Goal: Leave review/rating: Leave review/rating

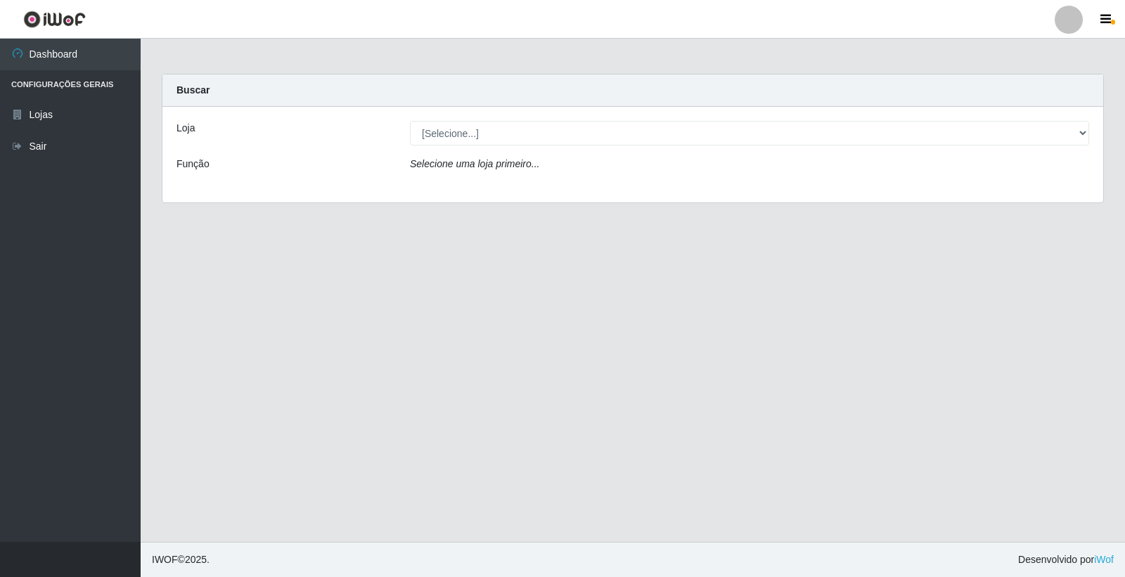
click at [543, 148] on div "Loja [Selecione...] O Feirão - [GEOGRAPHIC_DATA] Função Selecione uma loja prim…" at bounding box center [632, 155] width 941 height 96
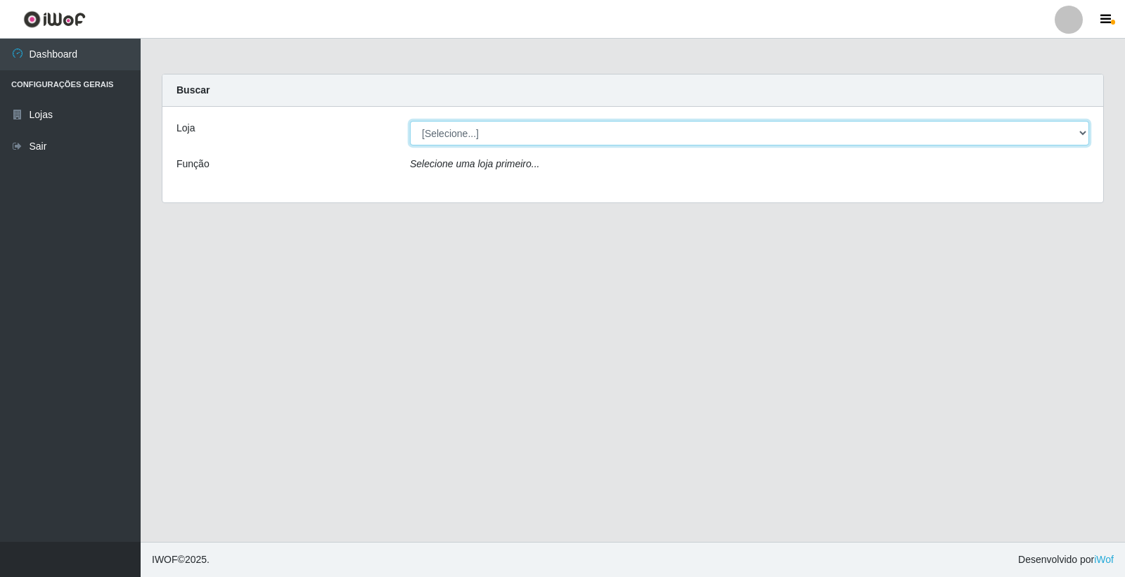
click at [551, 135] on select "[Selecione...] O Feirão - [GEOGRAPHIC_DATA]" at bounding box center [749, 133] width 679 height 25
select select "327"
click at [410, 121] on select "[Selecione...] O Feirão - [GEOGRAPHIC_DATA]" at bounding box center [749, 133] width 679 height 25
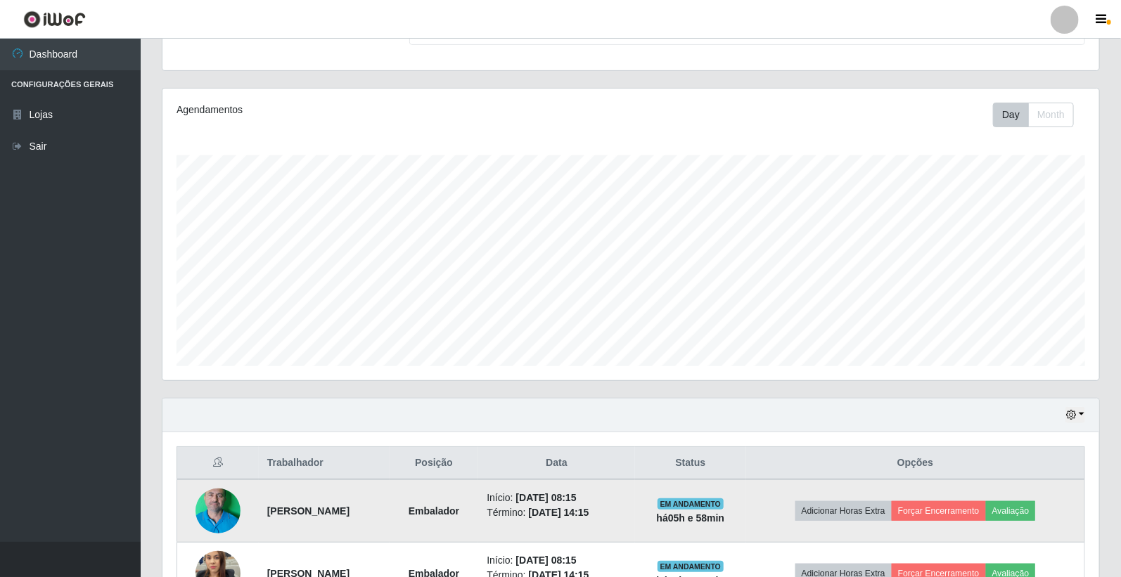
scroll to position [356, 0]
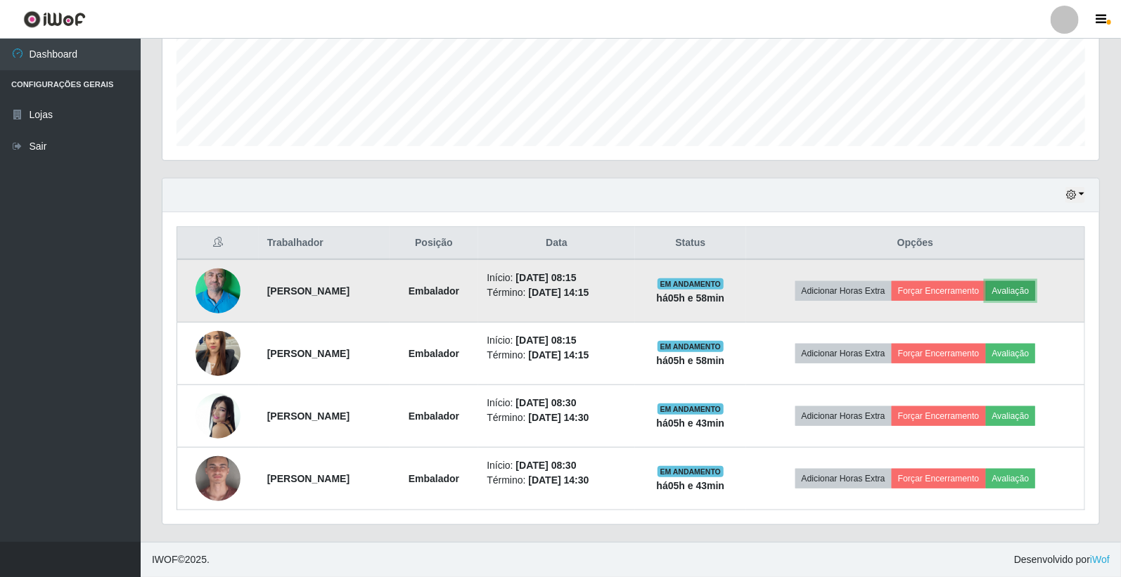
click at [1036, 290] on button "Avaliação" at bounding box center [1011, 291] width 50 height 20
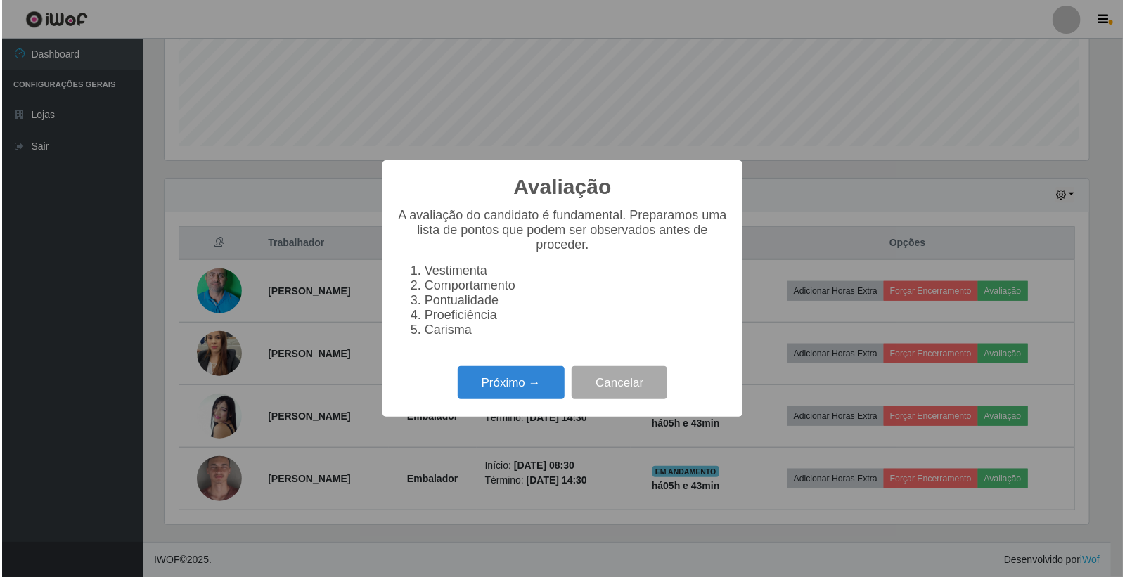
scroll to position [291, 928]
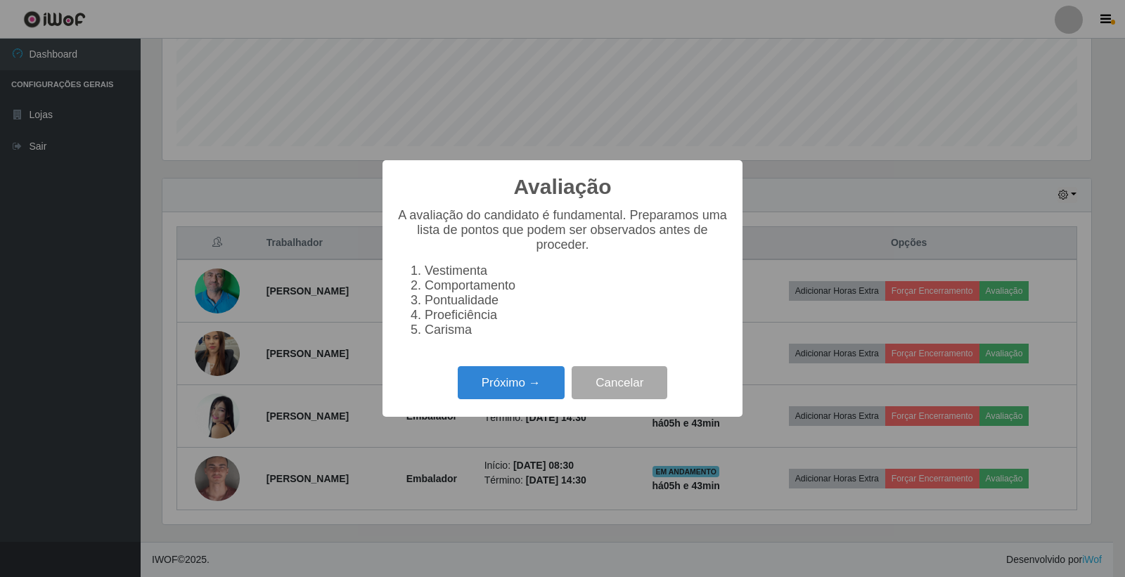
click at [475, 417] on div "Avaliação × A avaliação do candidato é fundamental. Preparamos uma lista de pon…" at bounding box center [562, 288] width 360 height 257
click at [509, 387] on button "Próximo →" at bounding box center [511, 382] width 107 height 33
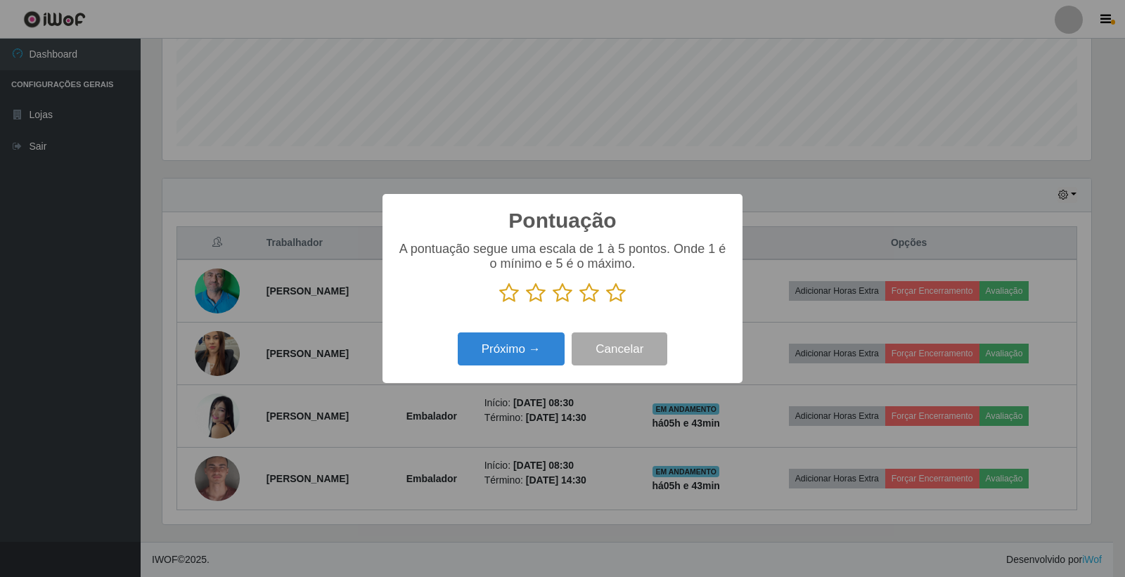
click at [591, 301] on icon at bounding box center [589, 293] width 20 height 21
click at [579, 304] on input "radio" at bounding box center [579, 304] width 0 height 0
drag, startPoint x: 515, startPoint y: 371, endPoint x: 525, endPoint y: 359, distance: 15.5
click at [519, 366] on div "Pontuação × A pontuação segue uma escala de 1 à 5 pontos. Onde 1 é o mínimo e 5…" at bounding box center [562, 288] width 360 height 189
click at [529, 356] on button "Próximo →" at bounding box center [511, 349] width 107 height 33
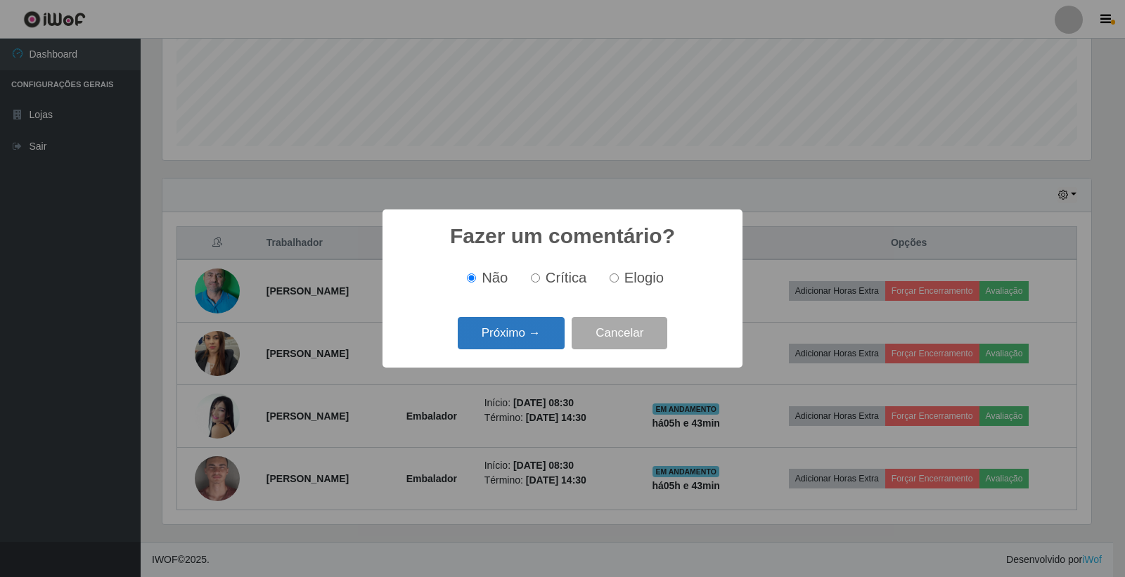
click at [536, 340] on button "Próximo →" at bounding box center [511, 333] width 107 height 33
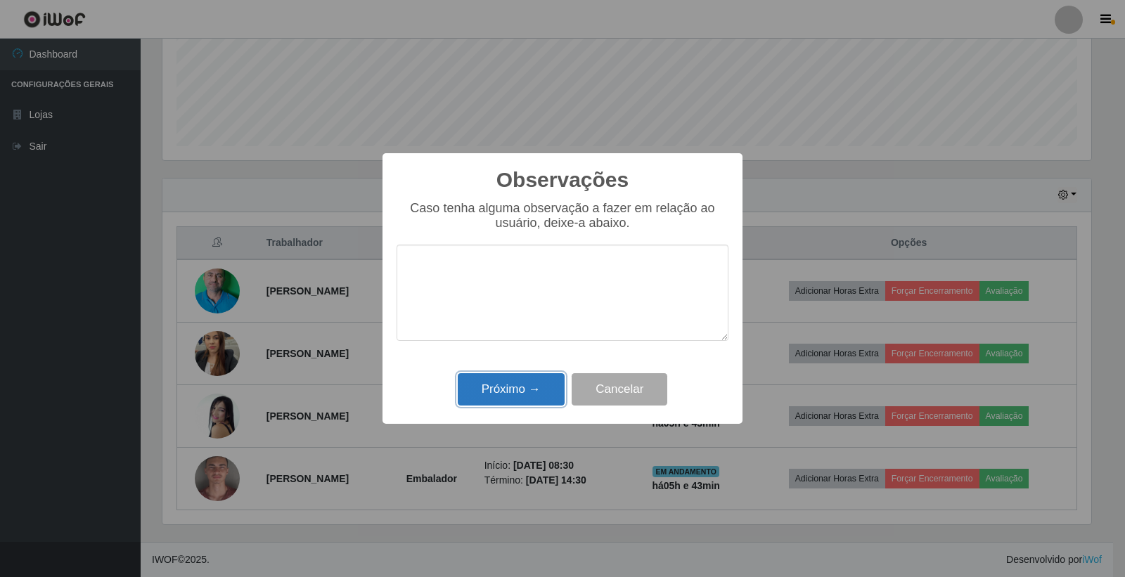
click at [537, 385] on button "Próximo →" at bounding box center [511, 389] width 107 height 33
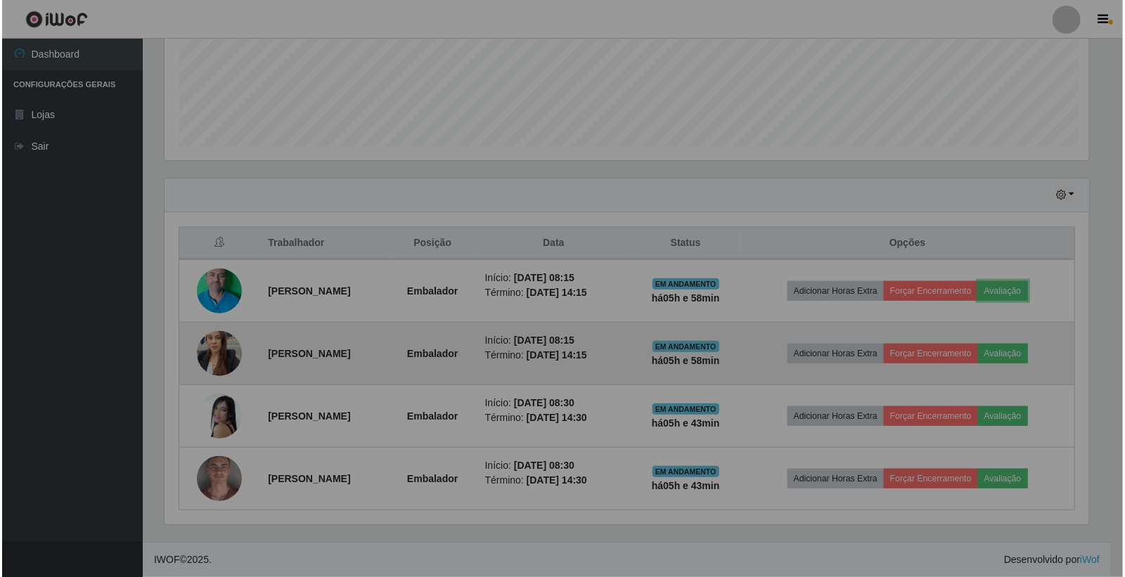
scroll to position [291, 937]
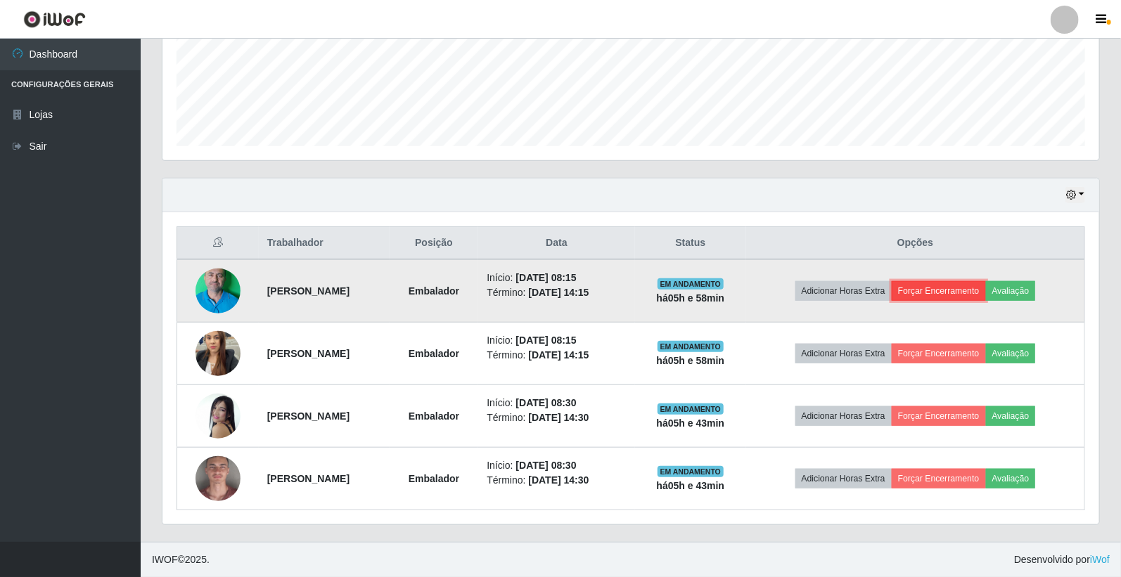
click at [962, 289] on button "Forçar Encerramento" at bounding box center [939, 291] width 94 height 20
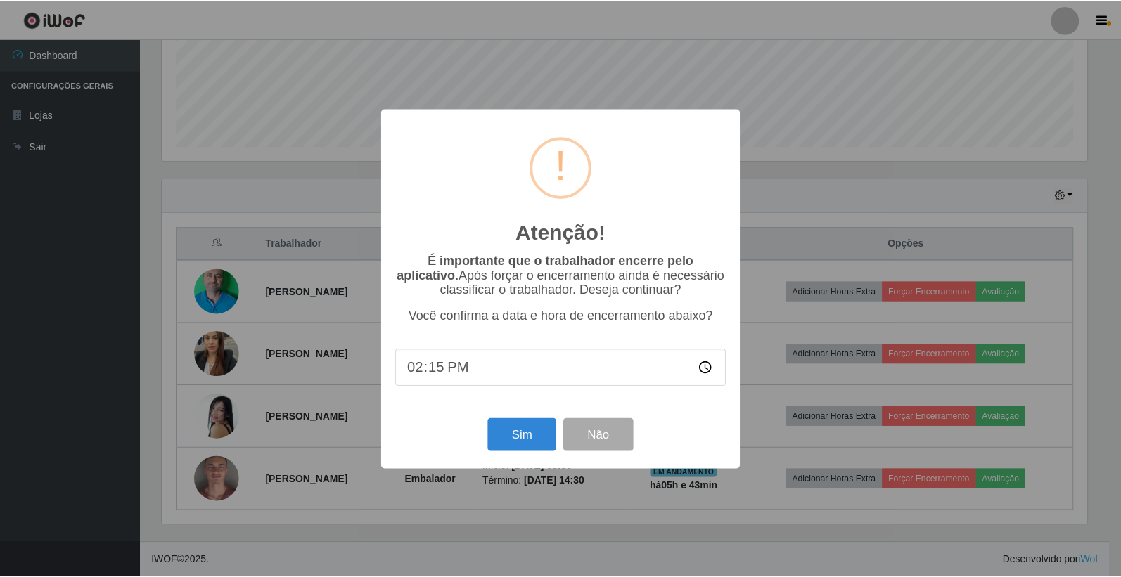
scroll to position [291, 928]
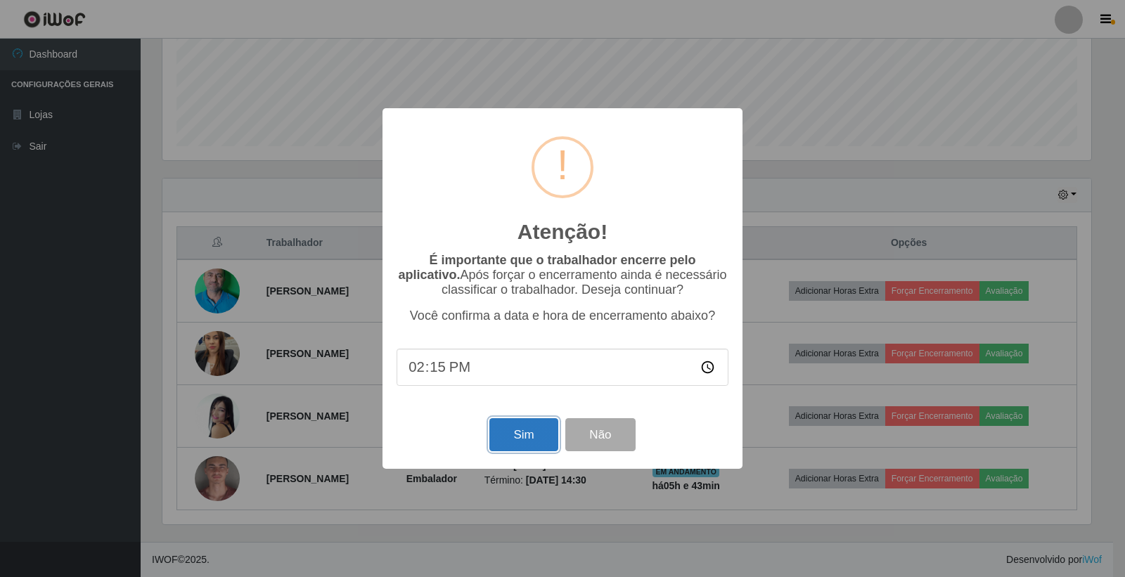
click at [546, 451] on button "Sim" at bounding box center [523, 434] width 68 height 33
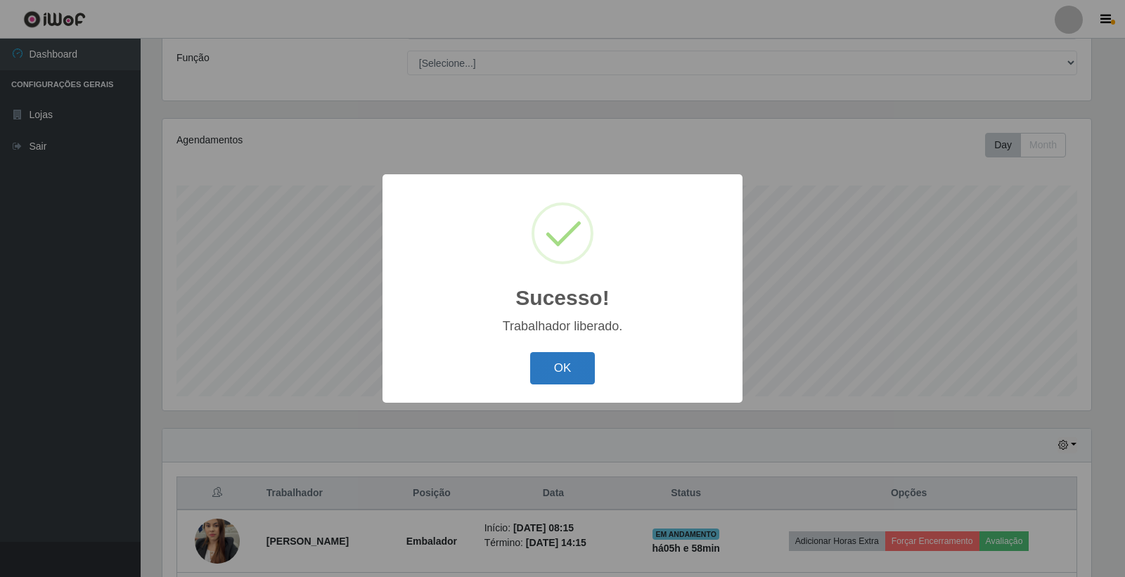
click at [572, 354] on button "OK" at bounding box center [562, 368] width 65 height 33
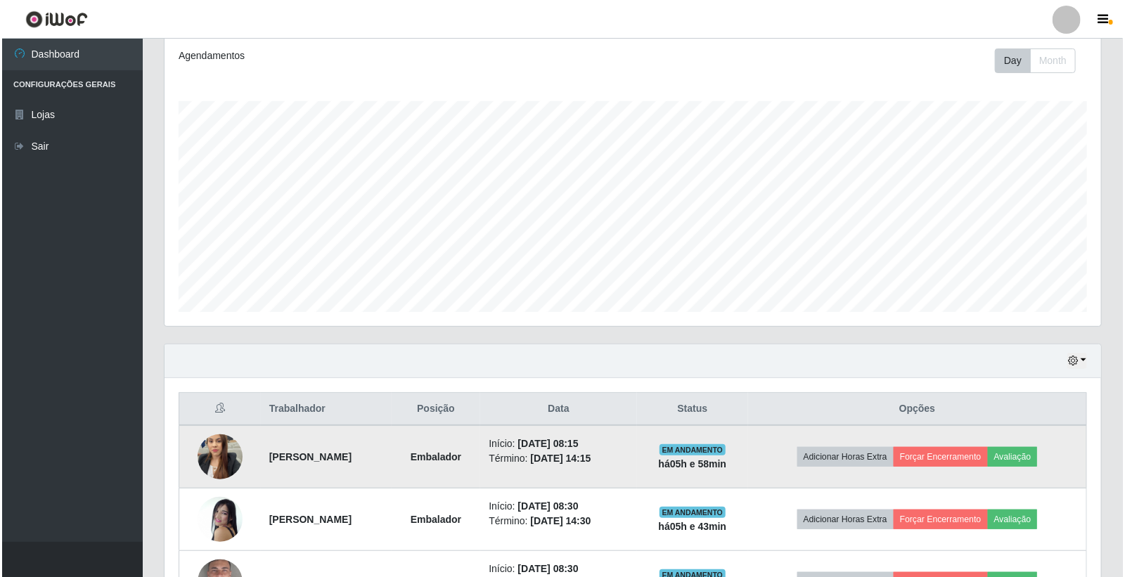
scroll to position [294, 0]
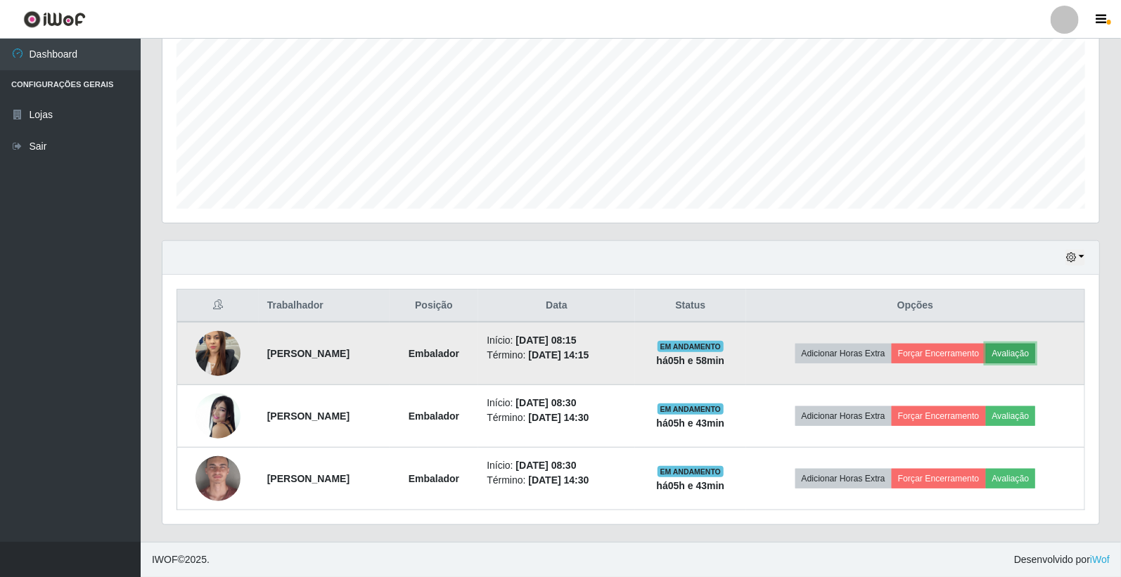
click at [1031, 359] on button "Avaliação" at bounding box center [1011, 354] width 50 height 20
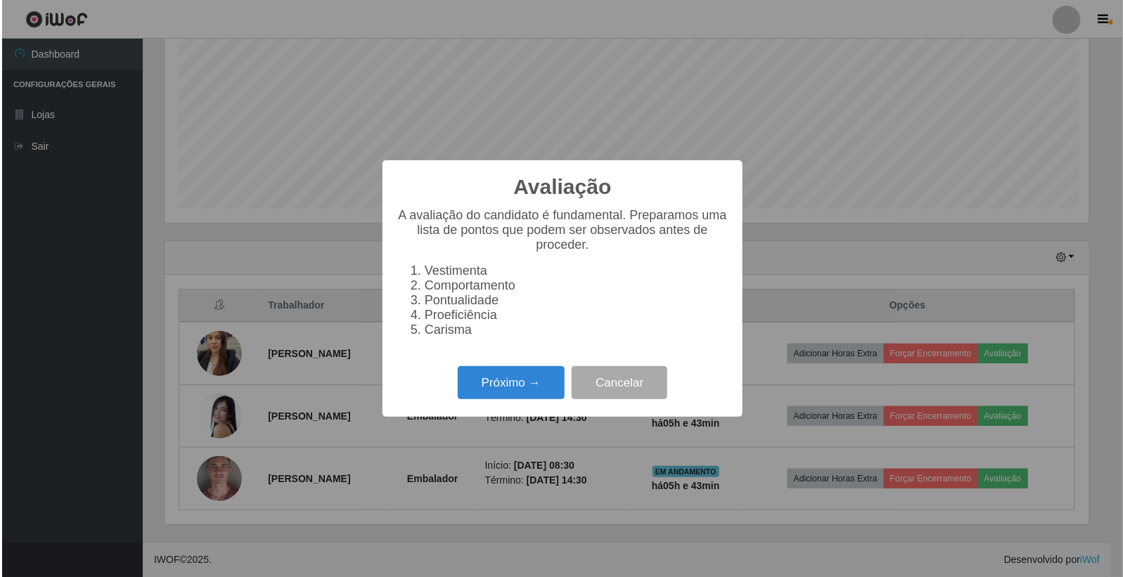
scroll to position [291, 928]
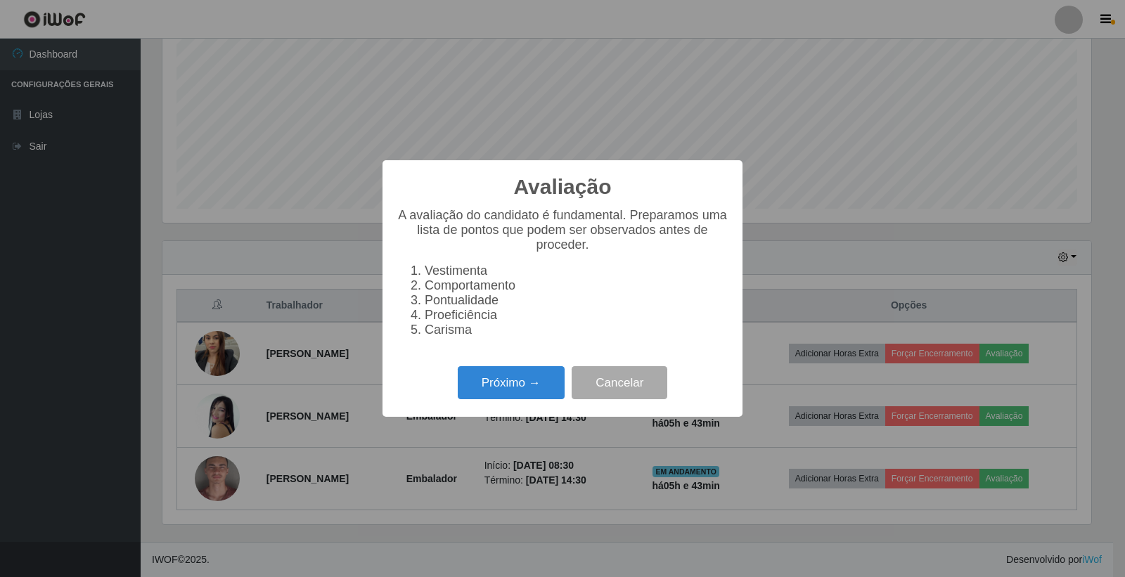
click at [565, 375] on div "Próximo → Cancelar" at bounding box center [563, 383] width 332 height 40
click at [551, 383] on button "Próximo →" at bounding box center [511, 382] width 107 height 33
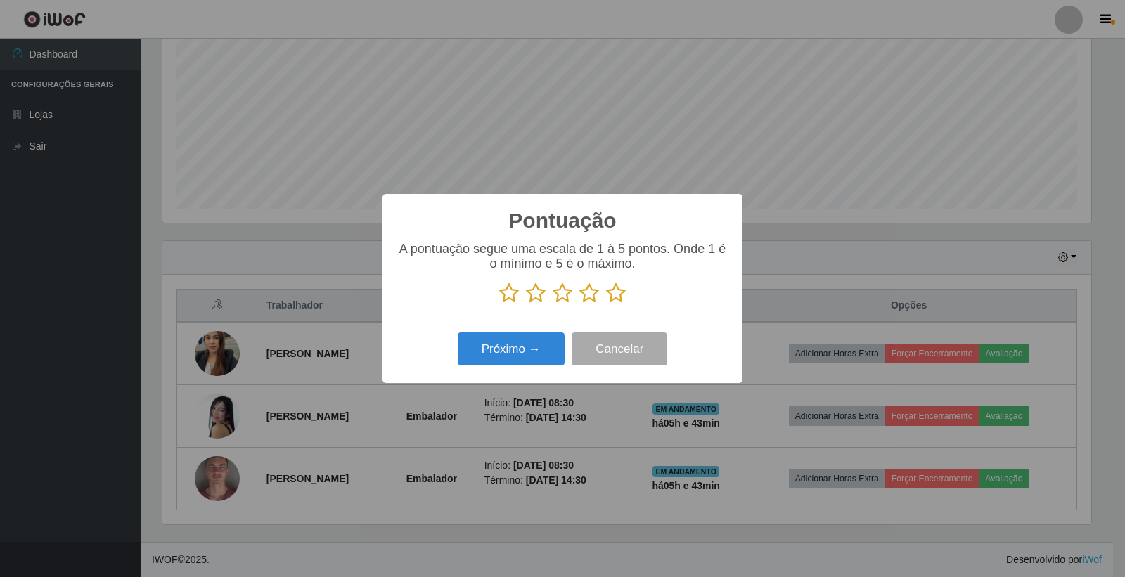
click at [605, 286] on p at bounding box center [563, 293] width 332 height 21
click at [608, 289] on icon at bounding box center [616, 293] width 20 height 21
click at [606, 304] on input "radio" at bounding box center [606, 304] width 0 height 0
click at [531, 354] on button "Próximo →" at bounding box center [511, 349] width 107 height 33
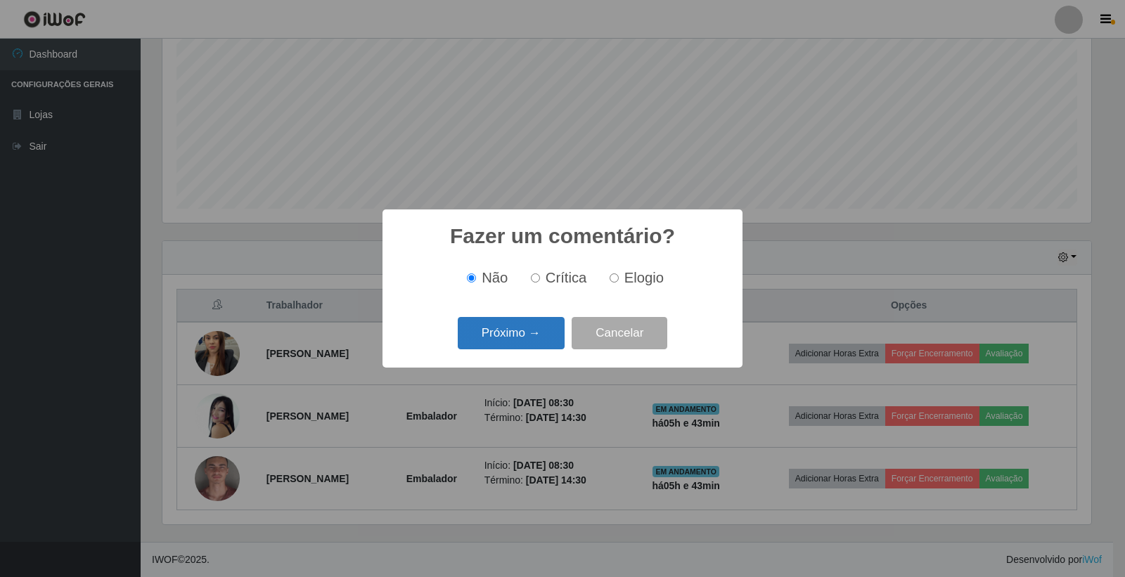
click at [527, 337] on button "Próximo →" at bounding box center [511, 333] width 107 height 33
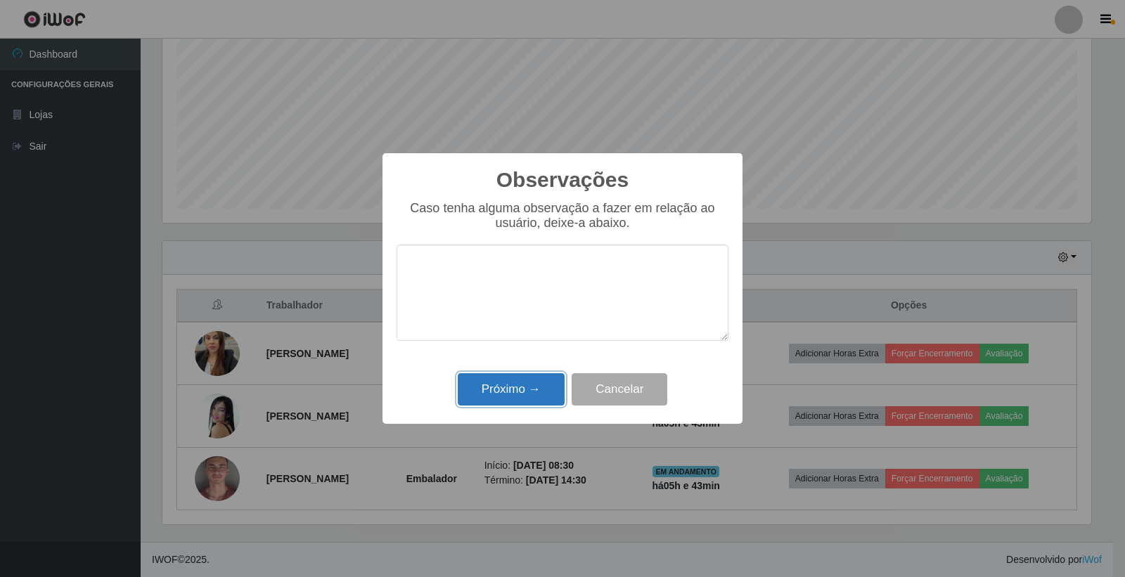
click at [543, 385] on button "Próximo →" at bounding box center [511, 389] width 107 height 33
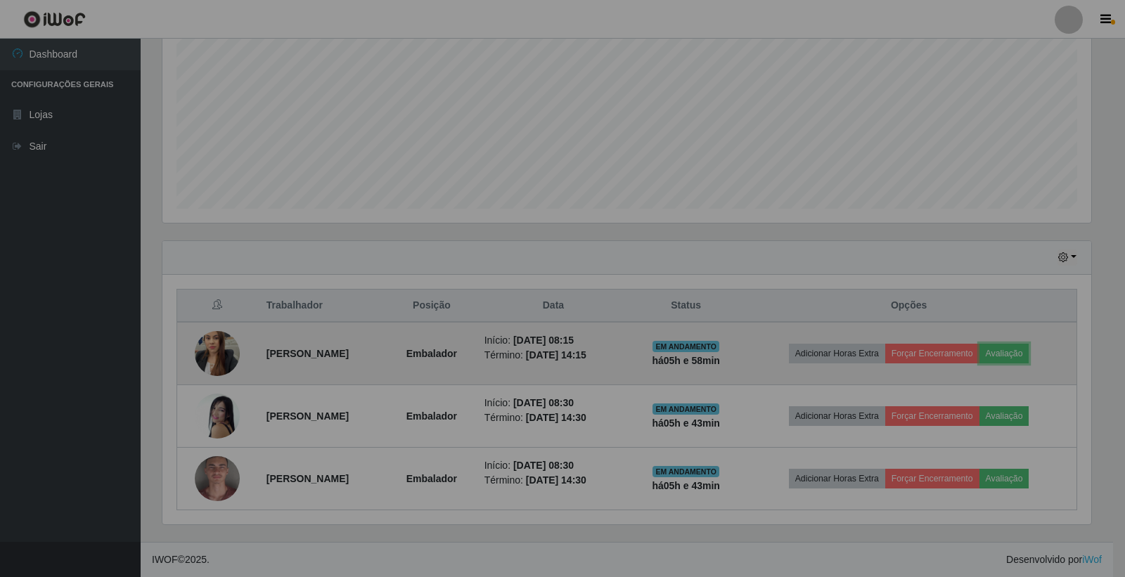
scroll to position [291, 937]
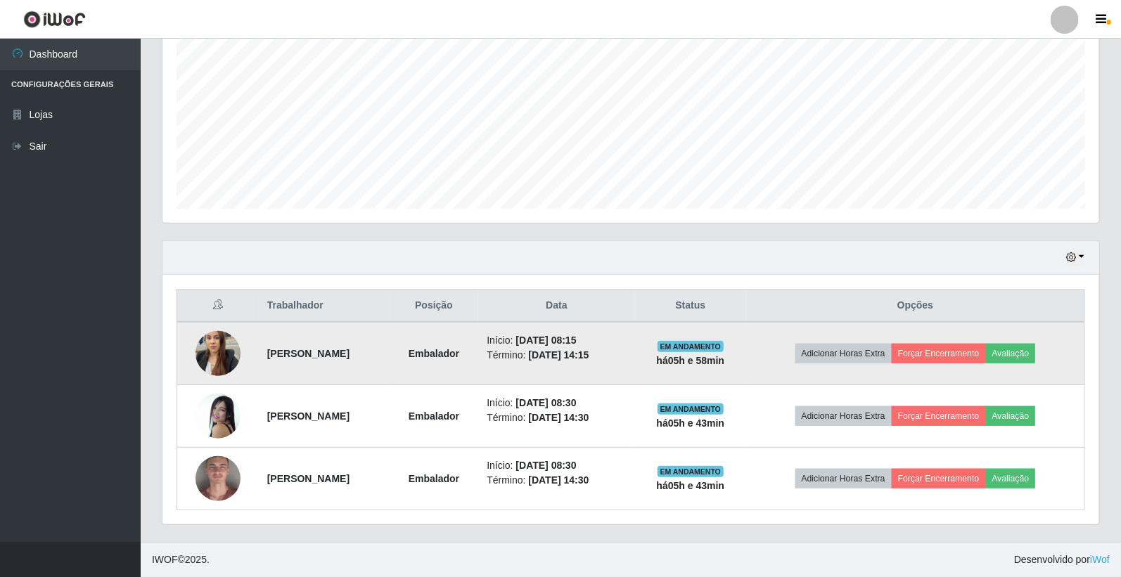
click at [950, 338] on td "Adicionar Horas Extra Forçar Encerramento Avaliação" at bounding box center [915, 353] width 338 height 63
click at [947, 352] on button "Forçar Encerramento" at bounding box center [939, 354] width 94 height 20
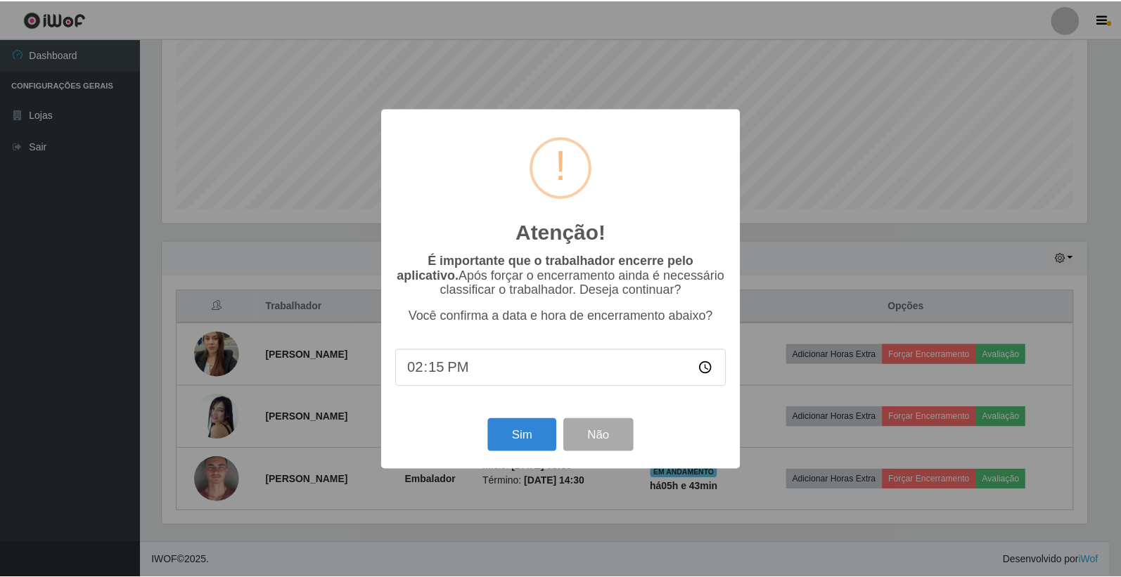
scroll to position [291, 928]
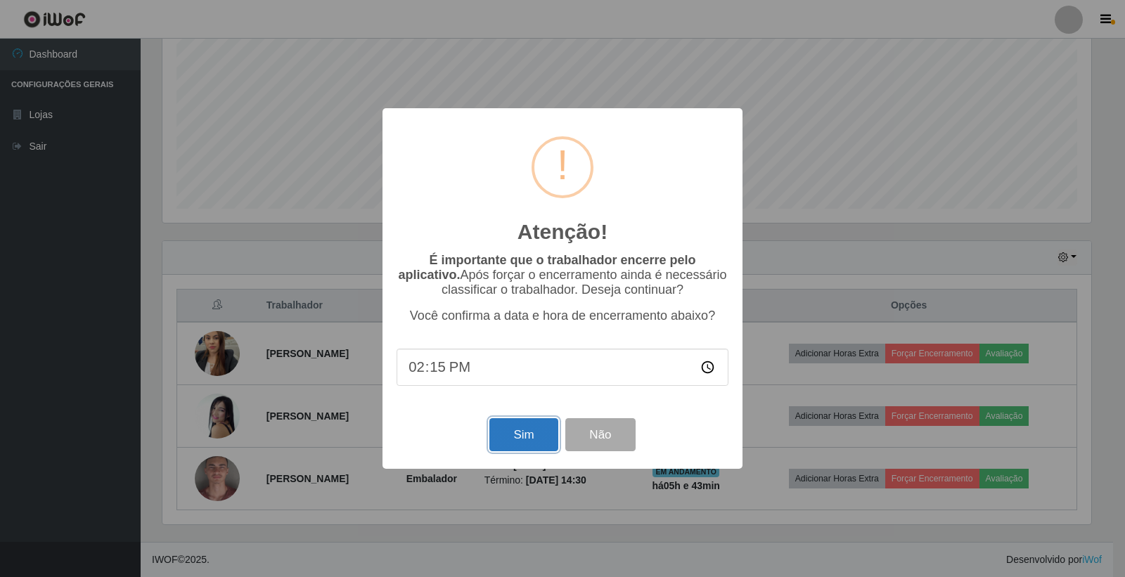
click at [535, 432] on button "Sim" at bounding box center [523, 434] width 68 height 33
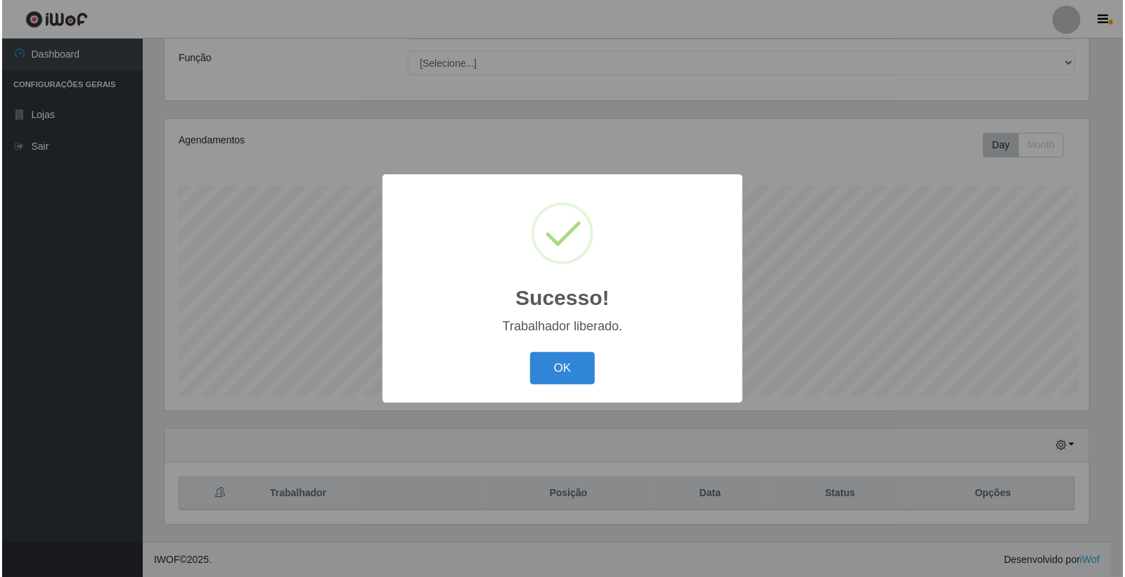
scroll to position [0, 0]
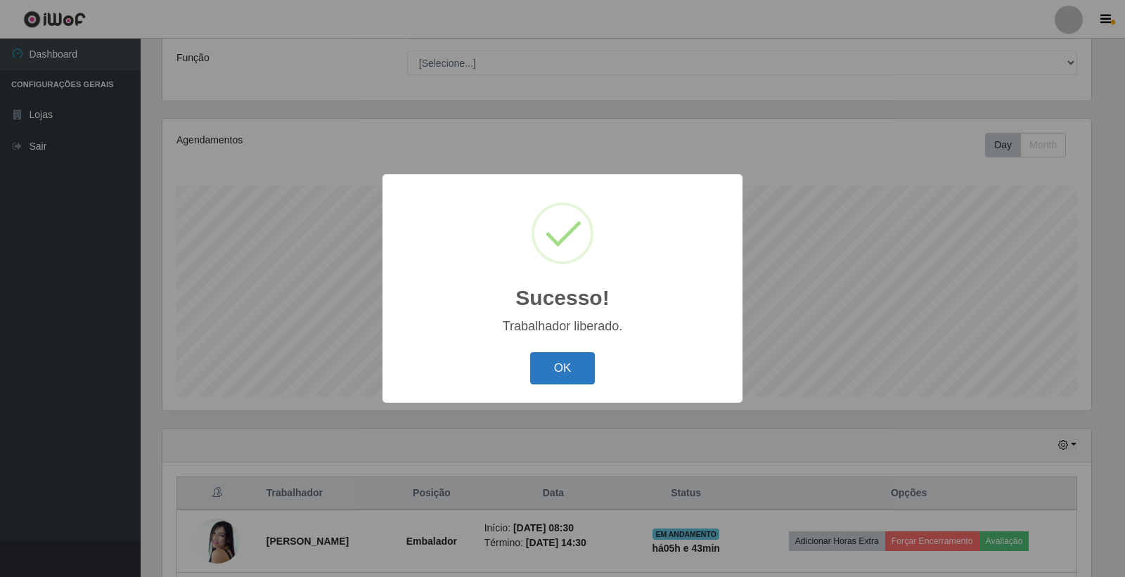
click at [586, 371] on button "OK" at bounding box center [562, 368] width 65 height 33
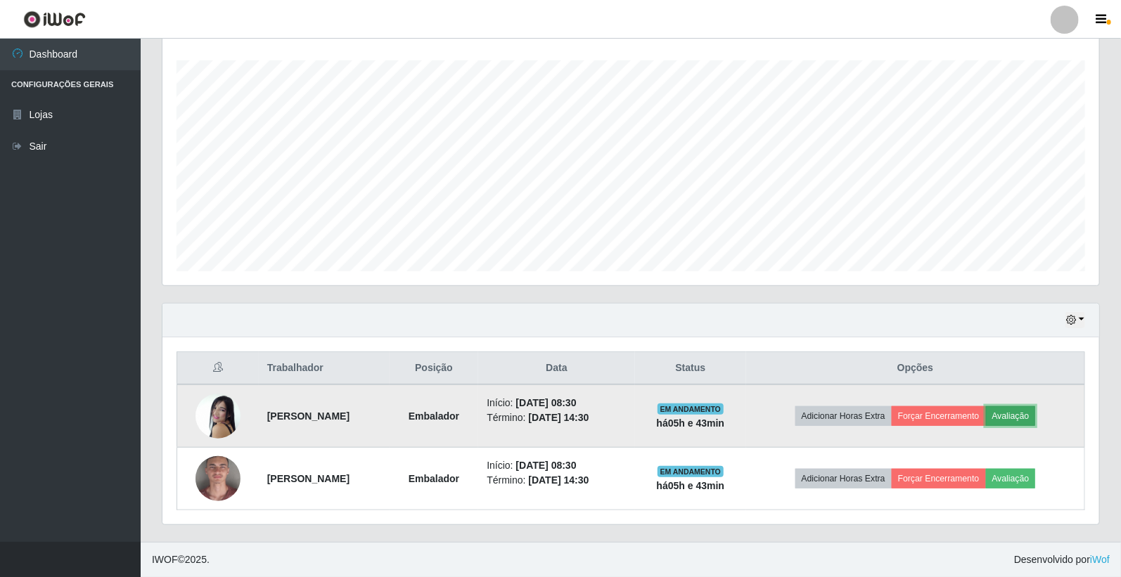
click at [1027, 408] on button "Avaliação" at bounding box center [1011, 416] width 50 height 20
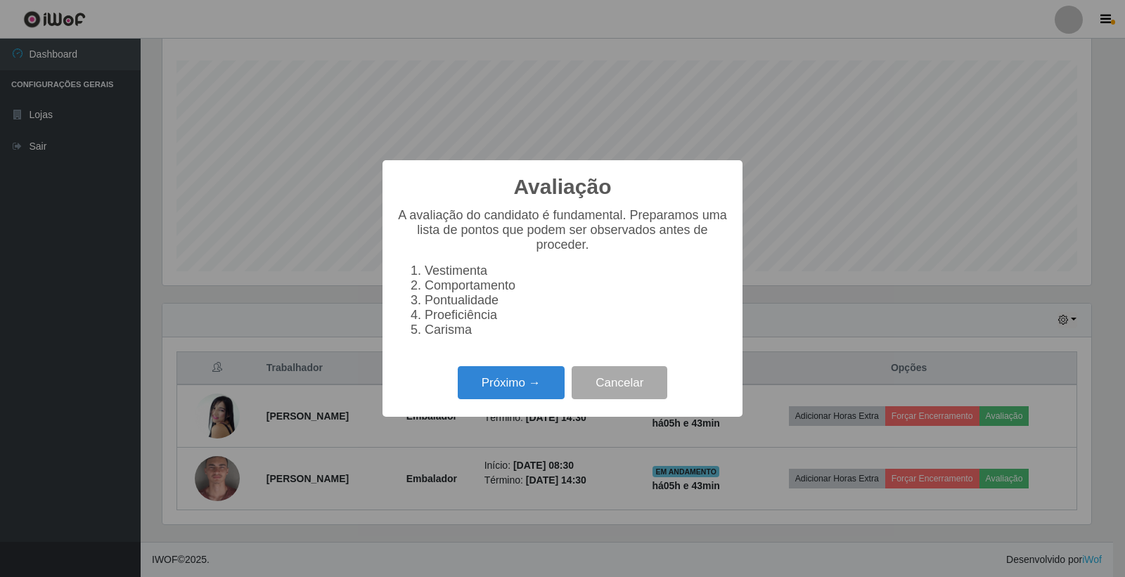
click at [544, 403] on div "Próximo → Cancelar" at bounding box center [563, 383] width 332 height 40
click at [551, 391] on button "Próximo →" at bounding box center [511, 382] width 107 height 33
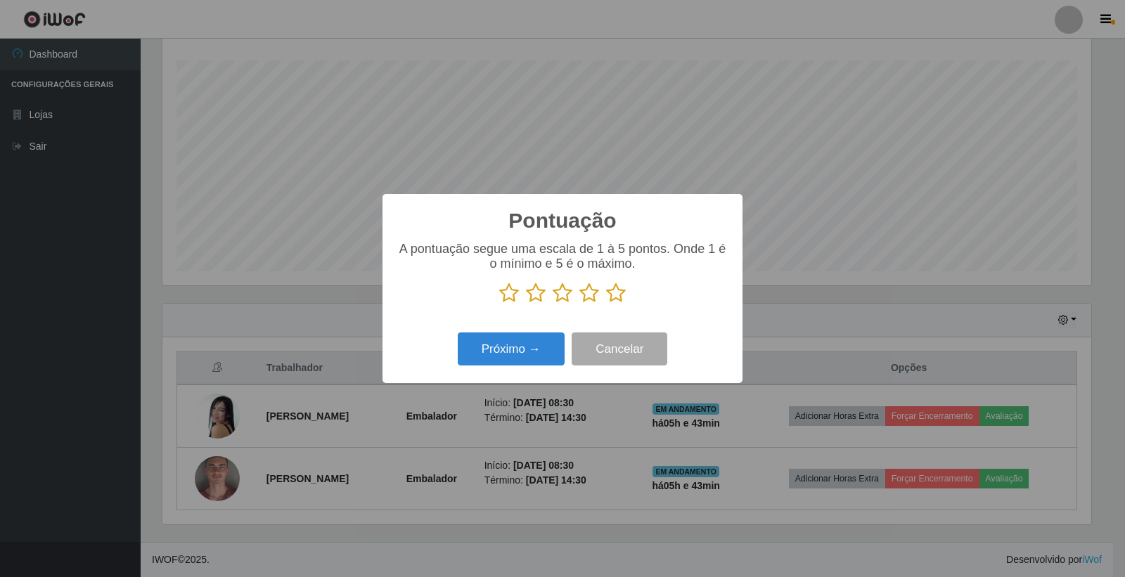
drag, startPoint x: 593, startPoint y: 290, endPoint x: 532, endPoint y: 368, distance: 100.1
click at [588, 295] on icon at bounding box center [589, 293] width 20 height 21
click at [579, 304] on input "radio" at bounding box center [579, 304] width 0 height 0
click at [525, 376] on div "Pontuação × A pontuação segue uma escala de 1 à 5 pontos. Onde 1 é o mínimo e 5…" at bounding box center [562, 288] width 360 height 189
click at [525, 359] on button "Próximo →" at bounding box center [511, 349] width 107 height 33
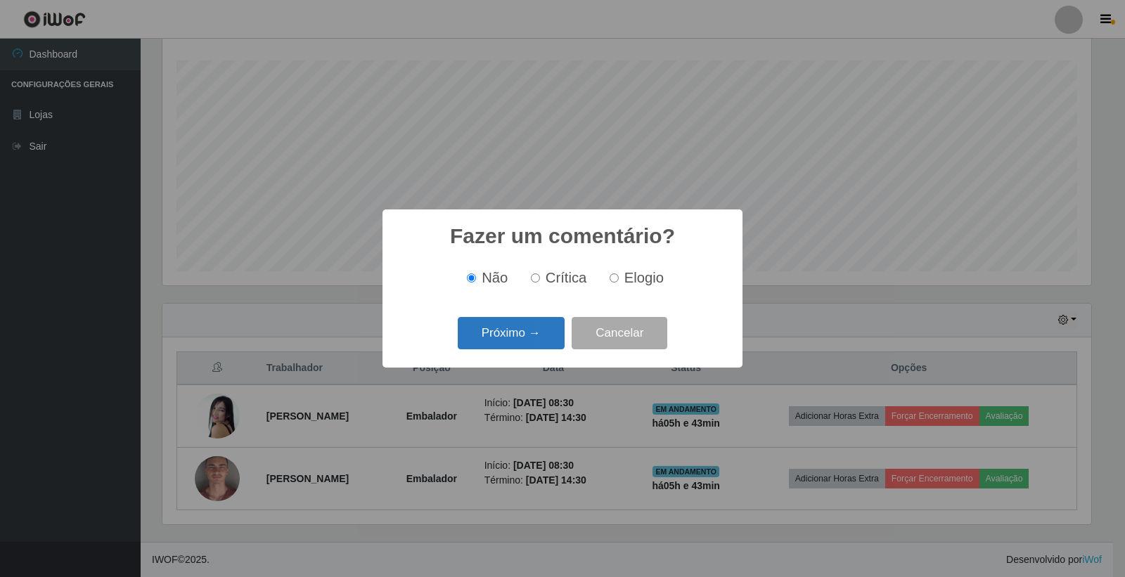
click at [527, 347] on button "Próximo →" at bounding box center [511, 333] width 107 height 33
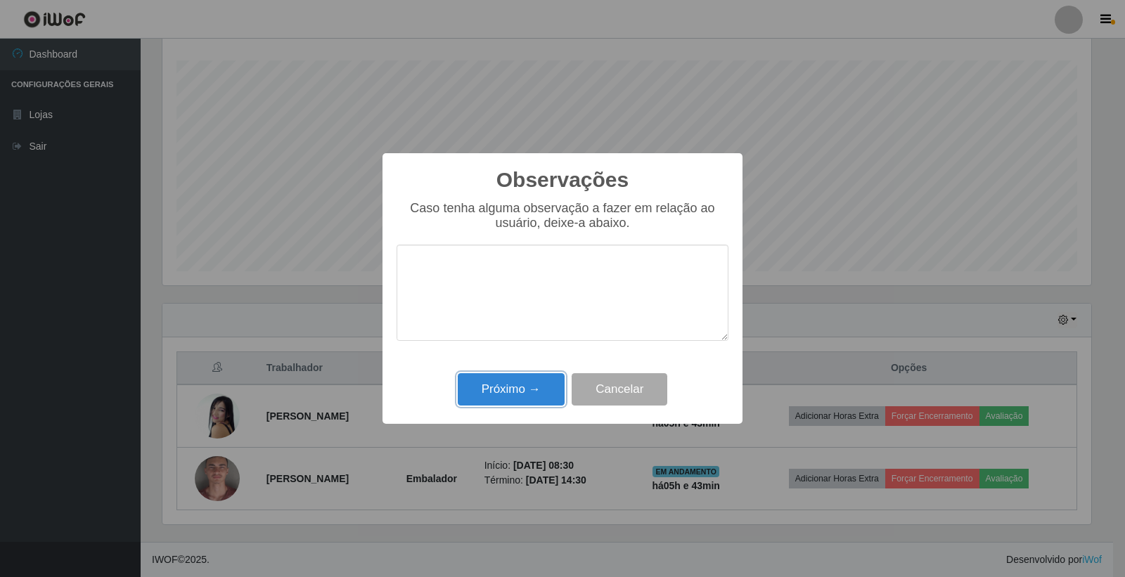
drag, startPoint x: 539, startPoint y: 375, endPoint x: 570, endPoint y: 384, distance: 32.3
click at [539, 375] on button "Próximo →" at bounding box center [511, 389] width 107 height 33
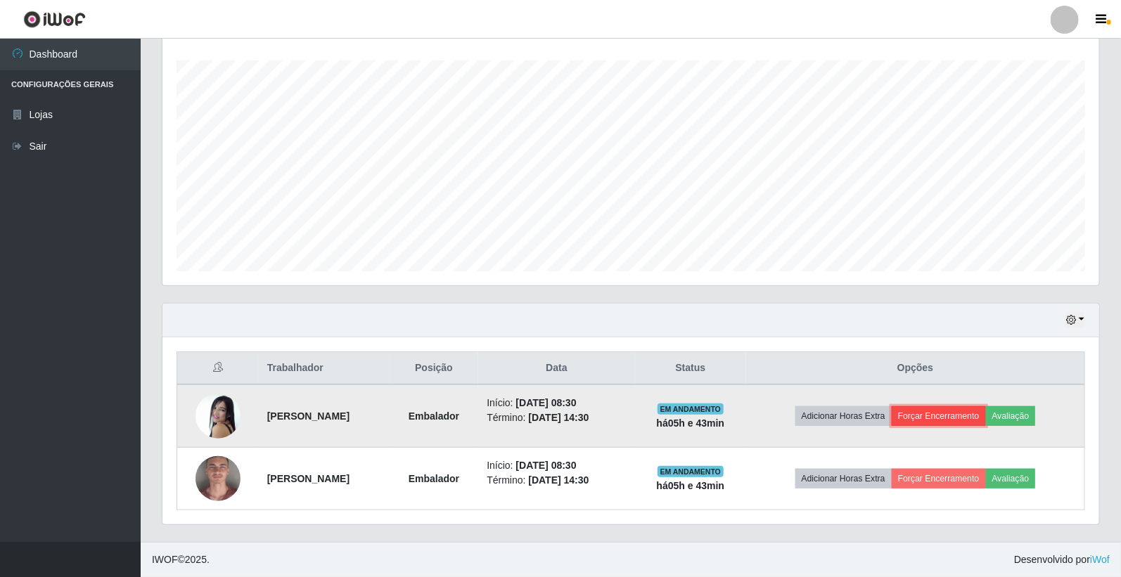
click at [950, 406] on button "Forçar Encerramento" at bounding box center [939, 416] width 94 height 20
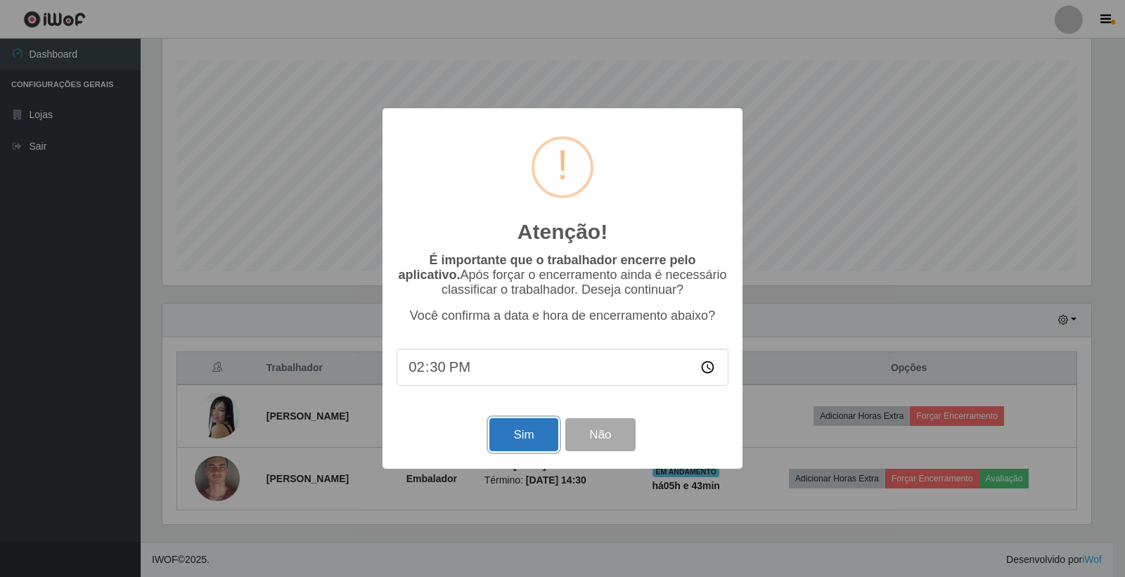
click at [517, 441] on button "Sim" at bounding box center [523, 434] width 68 height 33
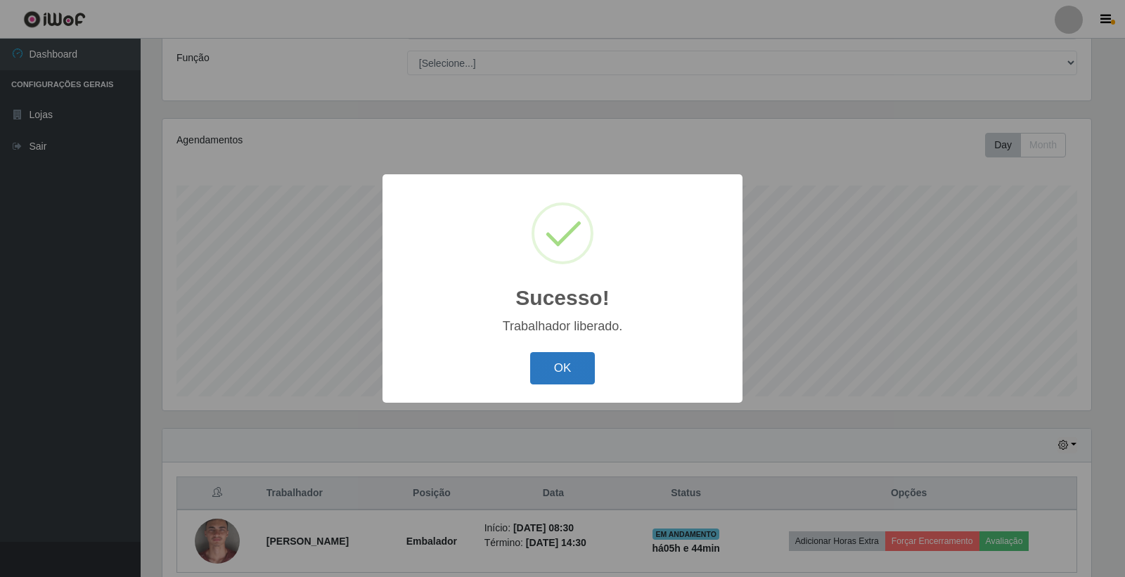
drag, startPoint x: 556, startPoint y: 371, endPoint x: 823, endPoint y: 406, distance: 269.4
click at [563, 371] on button "OK" at bounding box center [562, 368] width 65 height 33
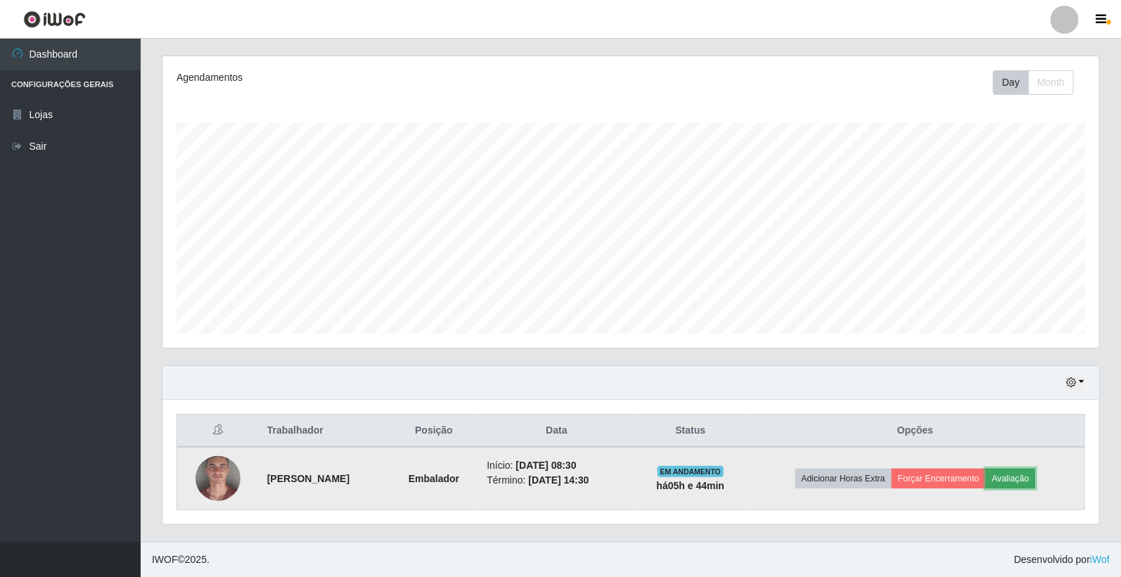
click at [1036, 485] on button "Avaliação" at bounding box center [1011, 479] width 50 height 20
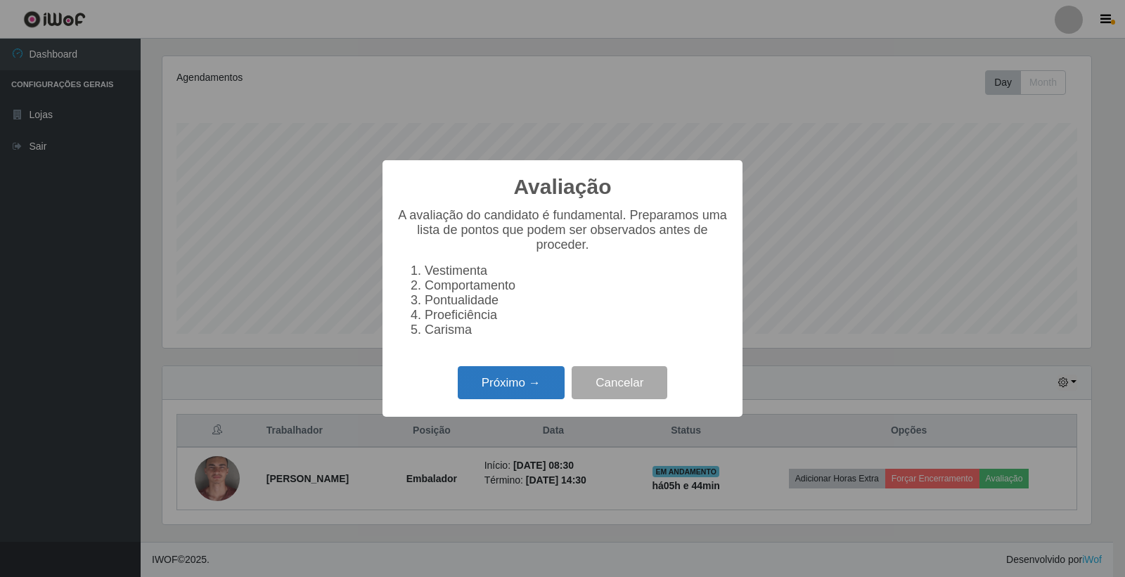
click at [531, 390] on button "Próximo →" at bounding box center [511, 382] width 107 height 33
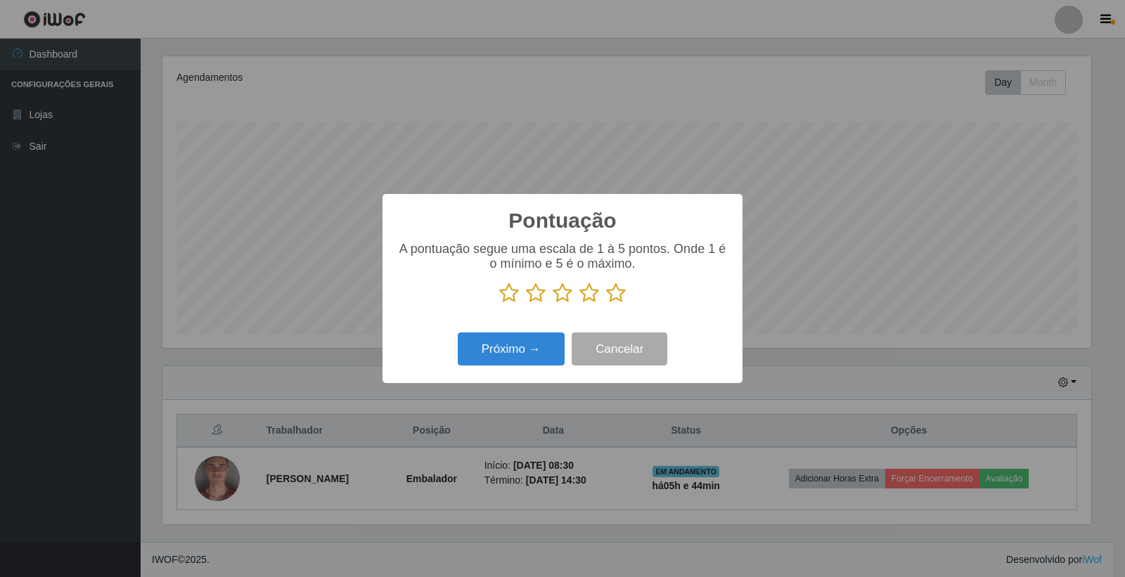
drag, startPoint x: 592, startPoint y: 286, endPoint x: 571, endPoint y: 315, distance: 35.7
click at [591, 290] on icon at bounding box center [589, 293] width 20 height 21
click at [579, 304] on input "radio" at bounding box center [579, 304] width 0 height 0
click at [539, 356] on button "Próximo →" at bounding box center [511, 349] width 107 height 33
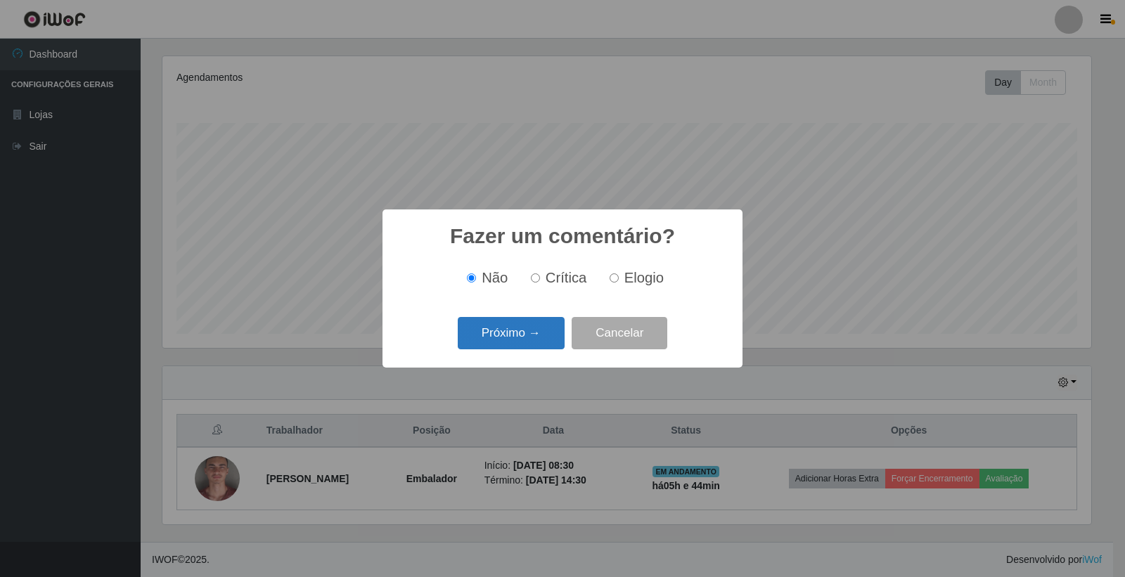
click at [551, 335] on button "Próximo →" at bounding box center [511, 333] width 107 height 33
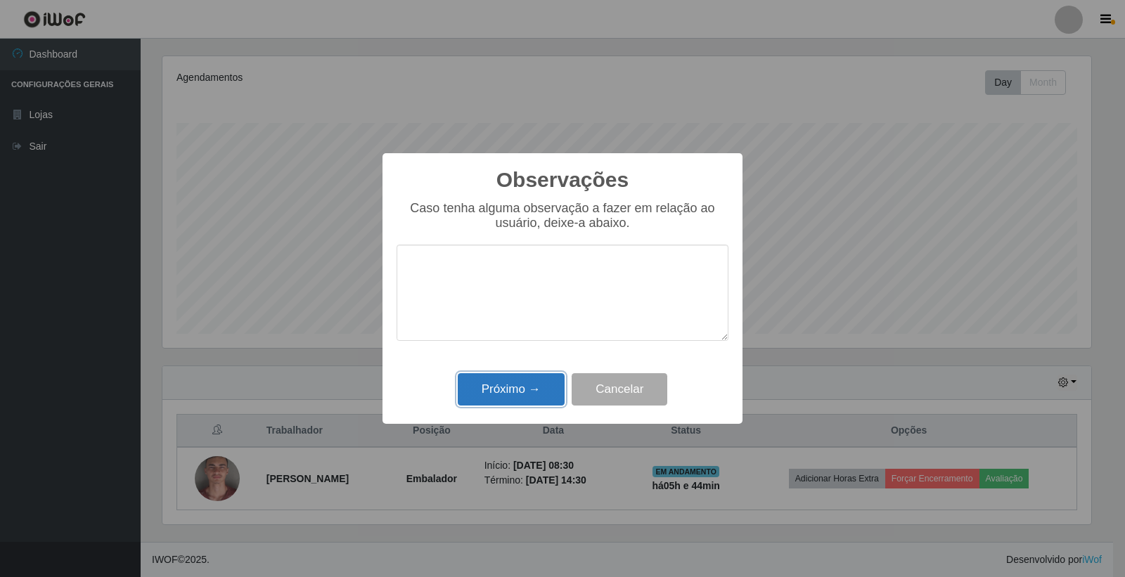
click at [546, 378] on button "Próximo →" at bounding box center [511, 389] width 107 height 33
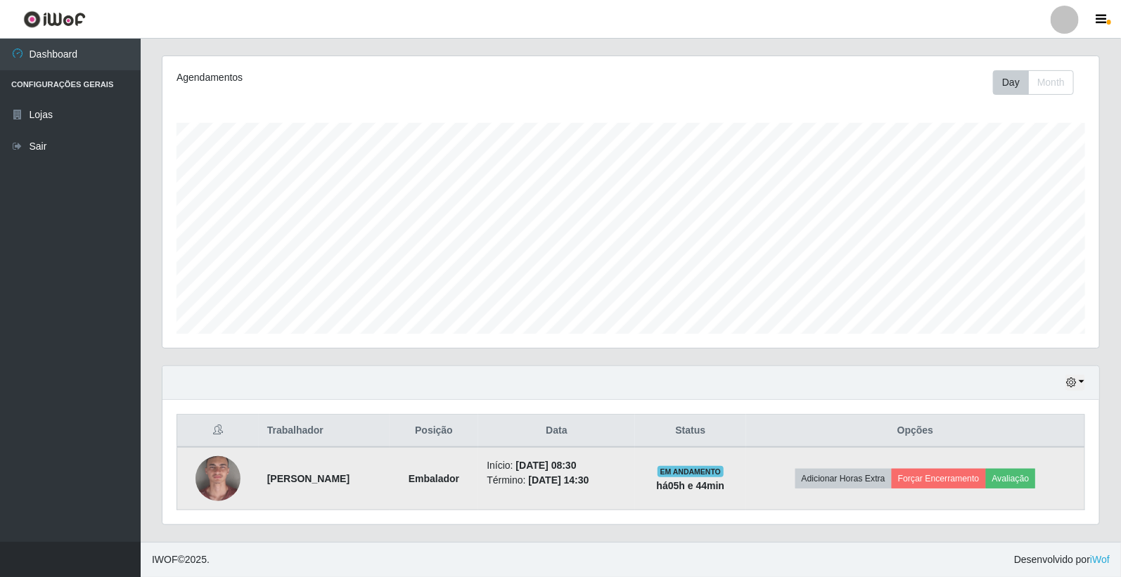
click at [945, 468] on td "Adicionar Horas Extra Forçar Encerramento Avaliação" at bounding box center [915, 478] width 338 height 63
click at [942, 476] on button "Forçar Encerramento" at bounding box center [939, 479] width 94 height 20
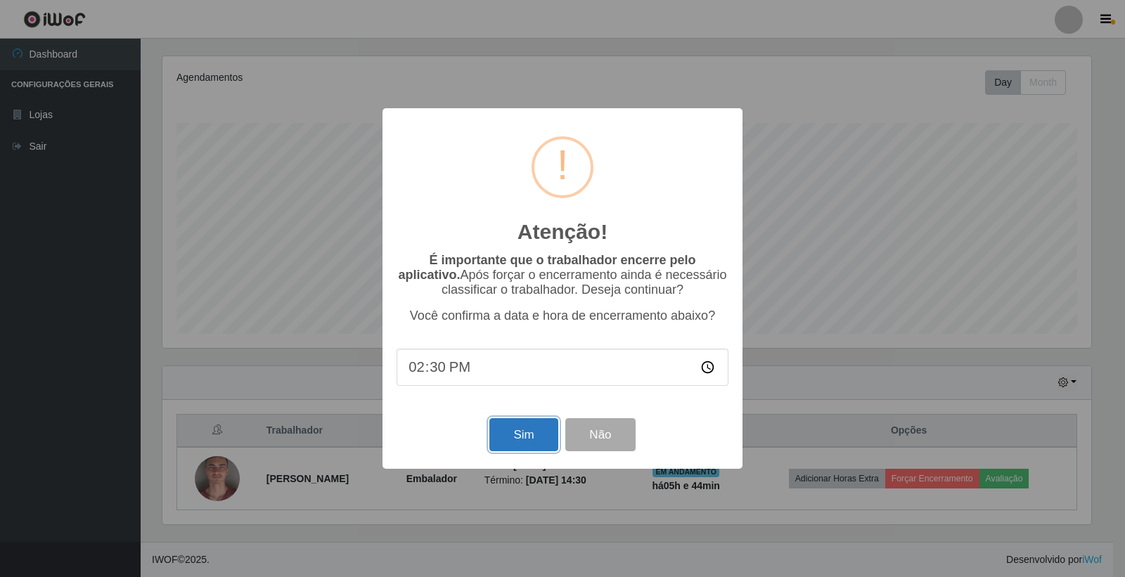
click at [531, 432] on button "Sim" at bounding box center [523, 434] width 68 height 33
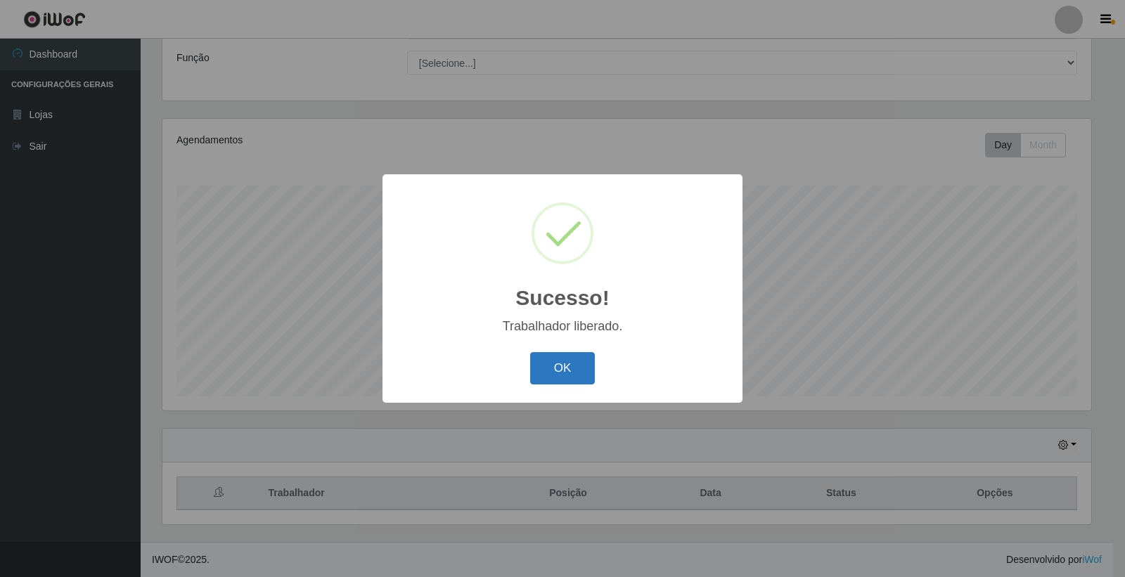
click at [541, 371] on button "OK" at bounding box center [562, 368] width 65 height 33
